Goal: Transaction & Acquisition: Purchase product/service

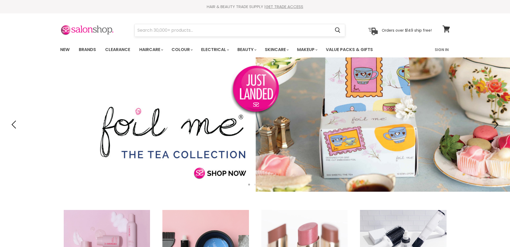
click at [199, 28] on input "Search" at bounding box center [233, 30] width 196 height 12
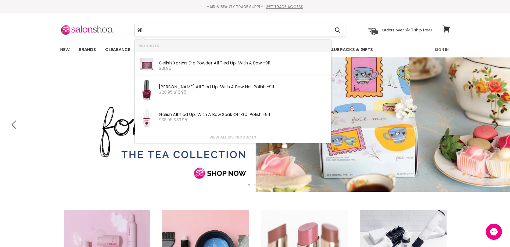
type input "911"
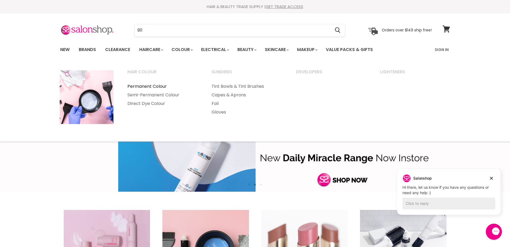
click at [163, 85] on link "Permanent Colour" at bounding box center [162, 86] width 83 height 9
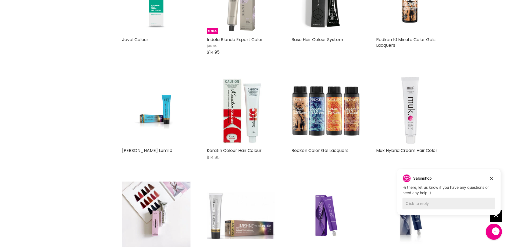
scroll to position [484, 0]
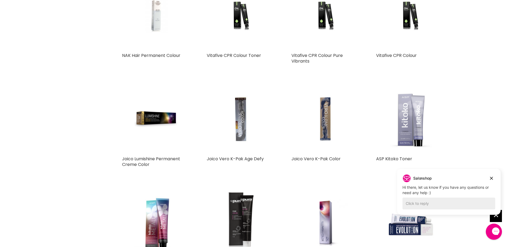
scroll to position [968, 0]
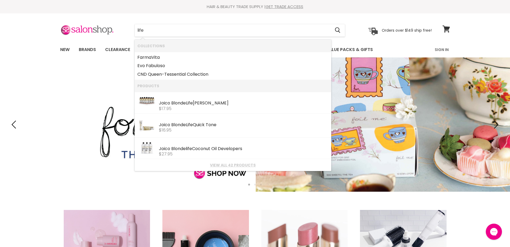
type input "life"
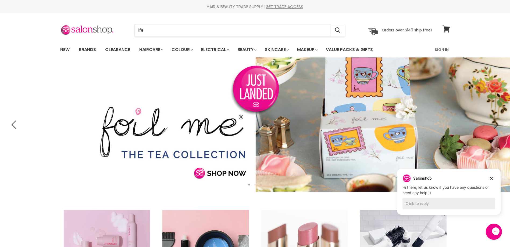
click at [247, 31] on input "life" at bounding box center [233, 30] width 196 height 12
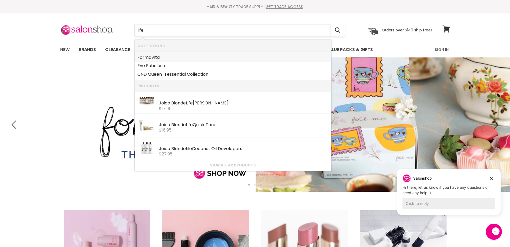
click at [226, 58] on link "FarmaVita" at bounding box center [232, 57] width 191 height 9
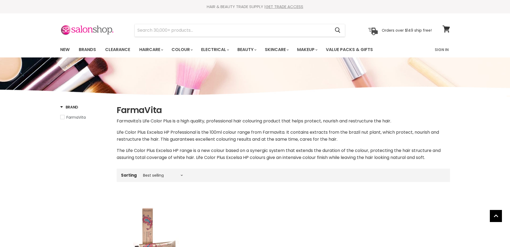
scroll to position [81, 0]
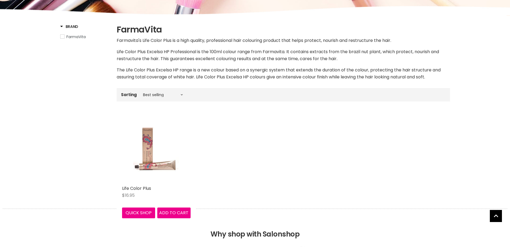
click at [149, 148] on img "Main content" at bounding box center [156, 149] width 46 height 69
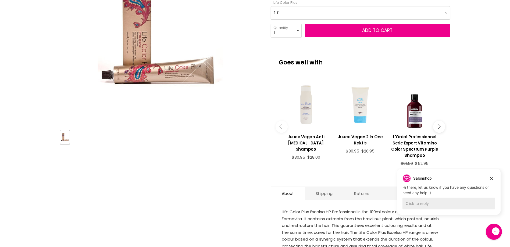
scroll to position [108, 0]
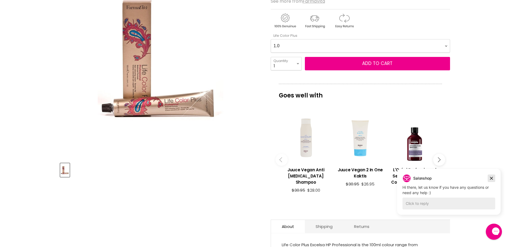
click at [493, 176] on icon "Dismiss campaign" at bounding box center [491, 178] width 5 height 6
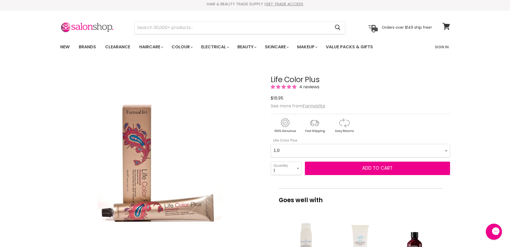
scroll to position [0, 0]
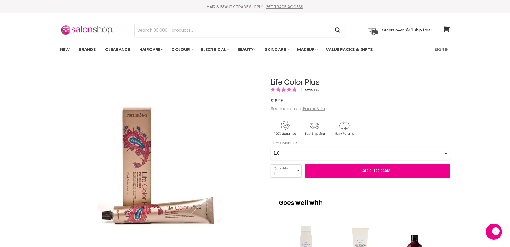
click at [445, 153] on Plus-0-0 "1.0 1.10 3.0 4.0 4.0 4.0 4.0 4.00 4.03 4.1 4.12 4.20 4.3 4.35 4.4 4.5 4.52 4.77…" at bounding box center [360, 153] width 179 height 13
select Plus-0-0 "911"
click at [271, 147] on Plus-0-0 "1.0 1.10 3.0 4.0 4.0 4.0 4.0 4.00 4.03 4.1 4.12 4.20 4.3 4.35 4.4 4.5 4.52 4.77…" at bounding box center [360, 153] width 179 height 13
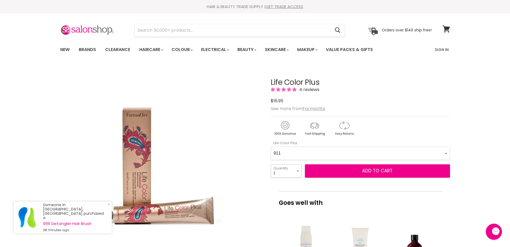
click at [296, 171] on select "1 2 3 4 5 6 7 8 9 10+" at bounding box center [286, 171] width 31 height 13
select select "10+"
click at [271, 165] on select "1 2 3 4 5 6 7 8 9 10+" at bounding box center [286, 171] width 31 height 13
type input "10"
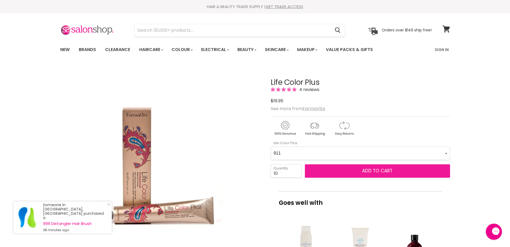
click at [337, 172] on button "Add to cart" at bounding box center [377, 171] width 145 height 13
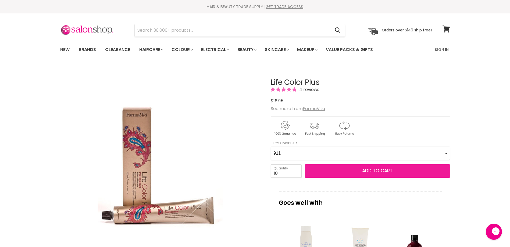
click at [338, 169] on button "Add to cart" at bounding box center [377, 171] width 145 height 13
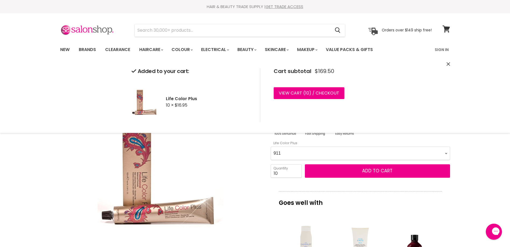
click at [303, 151] on Plus-0-0 "1.0 1.10 3.0 4.0 4.0 4.0 4.0 4.00 4.03 4.1 4.12 4.20 4.3 4.35 4.4 4.5 4.52 4.77…" at bounding box center [360, 153] width 179 height 13
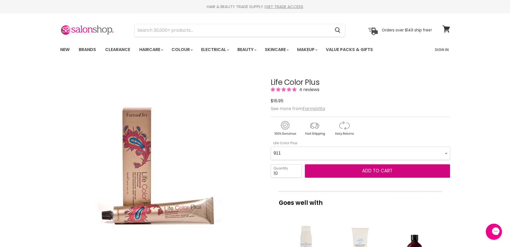
select Plus-0-0 "10.00"
click at [271, 147] on Plus-0-0 "1.0 1.10 3.0 4.0 4.0 4.0 4.0 4.00 4.03 4.1 4.12 4.20 4.3 4.35 4.4 4.5 4.52 4.77…" at bounding box center [360, 153] width 179 height 13
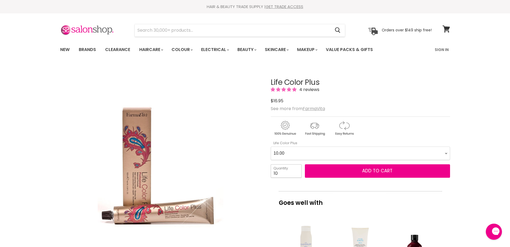
click at [290, 170] on input "10" at bounding box center [286, 171] width 31 height 13
type input "1"
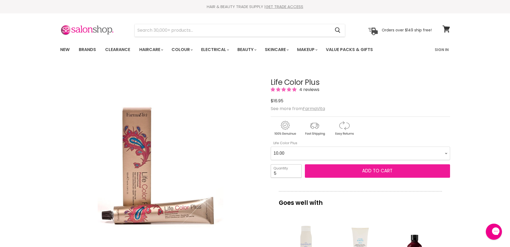
type input "5"
click at [340, 170] on button "Add to cart" at bounding box center [377, 171] width 145 height 13
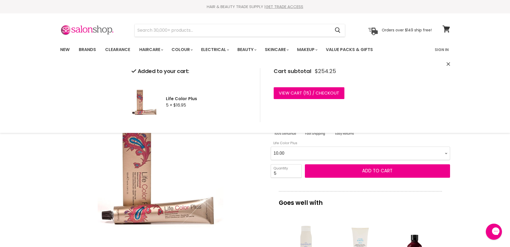
click at [224, 165] on div "Click or scroll to zoom Tap or pinch to zoom" at bounding box center [160, 165] width 201 height 201
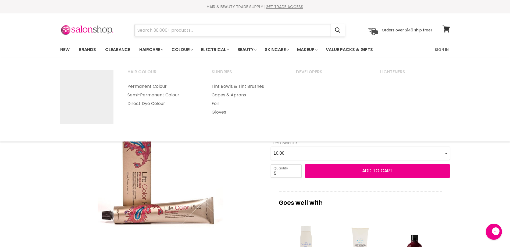
click at [180, 26] on input "Search" at bounding box center [233, 30] width 196 height 12
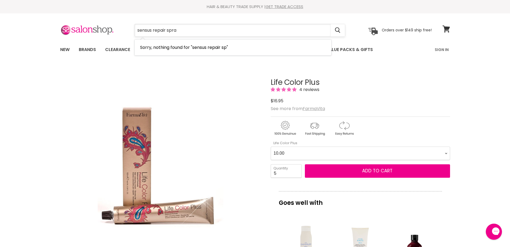
type input "sensus repair spray"
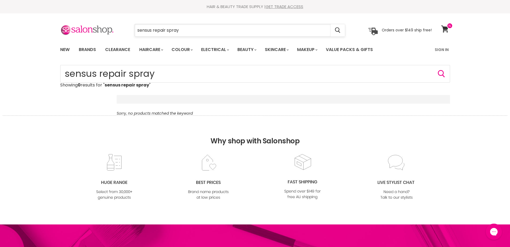
click at [153, 29] on input "sensus repair spray" at bounding box center [233, 30] width 196 height 12
type input "repair spray"
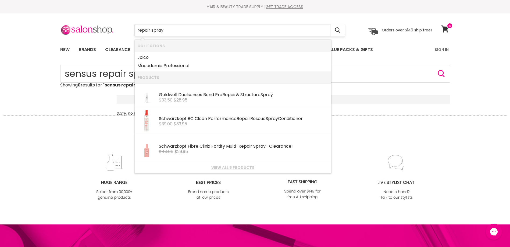
click at [166, 28] on input "repair spray" at bounding box center [233, 30] width 196 height 12
drag, startPoint x: 166, startPoint y: 29, endPoint x: 137, endPoint y: 28, distance: 29.1
click at [137, 28] on input "repair spray" at bounding box center [233, 30] width 196 height 12
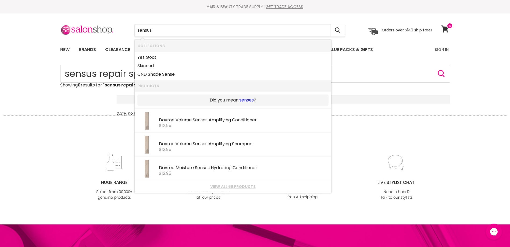
type input "sensus"
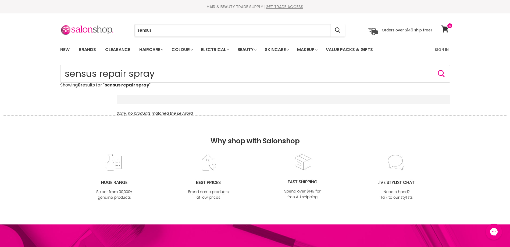
drag, startPoint x: 166, startPoint y: 35, endPoint x: 132, endPoint y: 32, distance: 33.4
click at [132, 32] on div "sensus Cancel" at bounding box center [240, 30] width 238 height 12
click at [117, 50] on link "Clearance" at bounding box center [117, 49] width 33 height 11
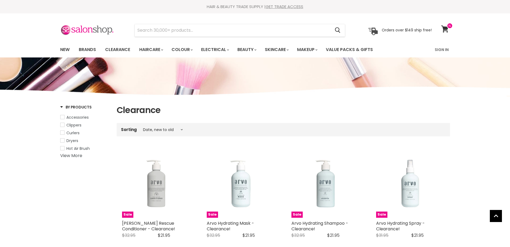
select select "created-descending"
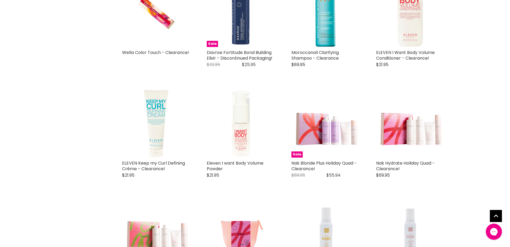
scroll to position [860, 0]
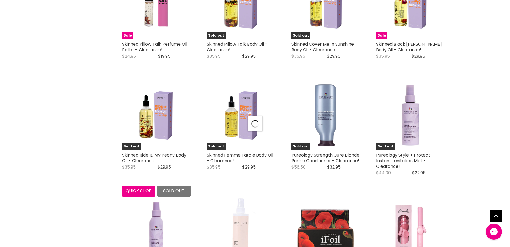
scroll to position [1264, 0]
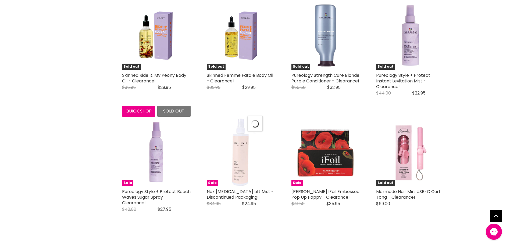
select select "created-descending"
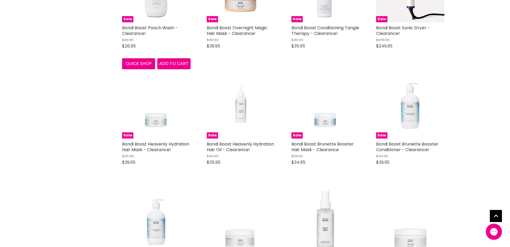
scroll to position [2688, 0]
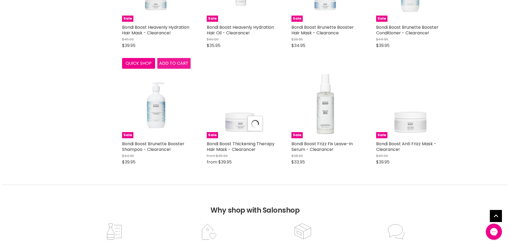
scroll to position [2823, 0]
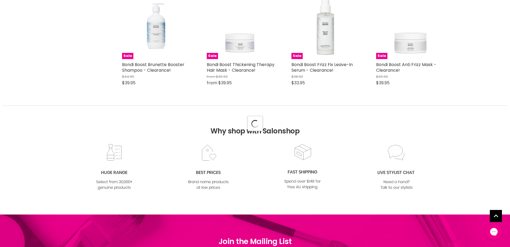
select select "created-descending"
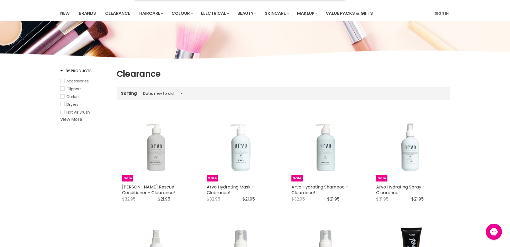
scroll to position [0, 0]
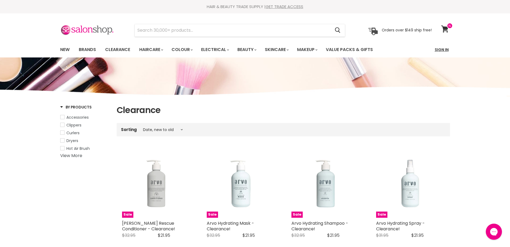
click at [447, 48] on link "Sign In" at bounding box center [441, 49] width 20 height 11
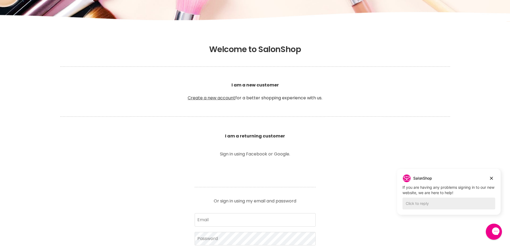
scroll to position [161, 0]
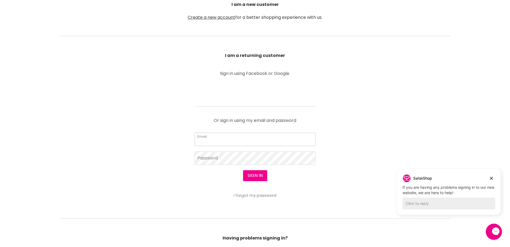
click at [210, 140] on input "Email" at bounding box center [255, 139] width 121 height 13
click at [254, 174] on button "Sign in" at bounding box center [255, 175] width 24 height 11
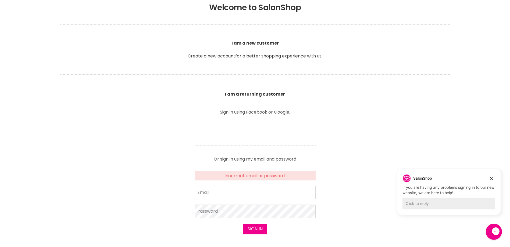
scroll to position [188, 0]
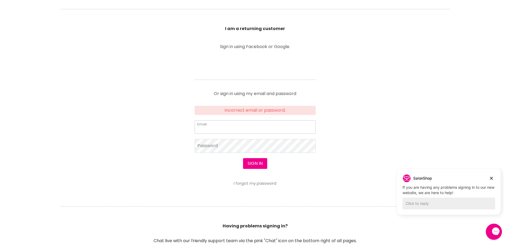
click at [223, 127] on input "Email" at bounding box center [255, 126] width 121 height 13
click at [224, 126] on input "Email" at bounding box center [255, 126] width 121 height 13
type input "[EMAIL_ADDRESS][DOMAIN_NAME]"
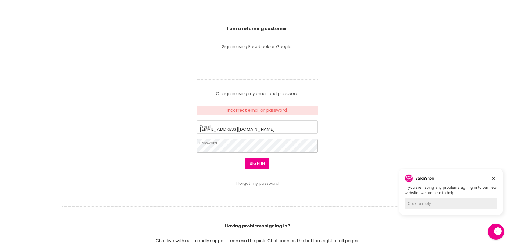
scroll to position [188, 0]
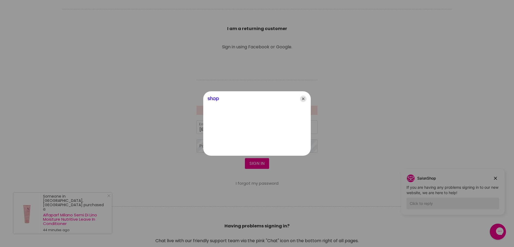
click at [302, 99] on icon "Close" at bounding box center [303, 99] width 6 height 6
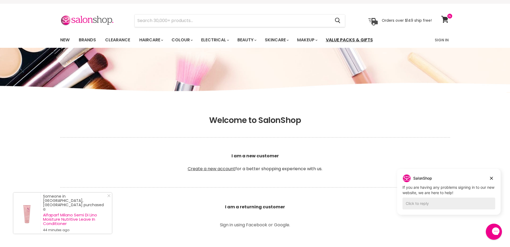
scroll to position [0, 0]
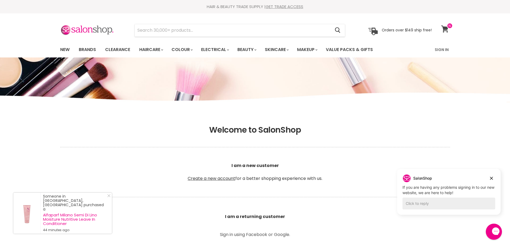
click at [446, 27] on icon at bounding box center [444, 29] width 7 height 7
